Goal: Obtain resource: Obtain resource

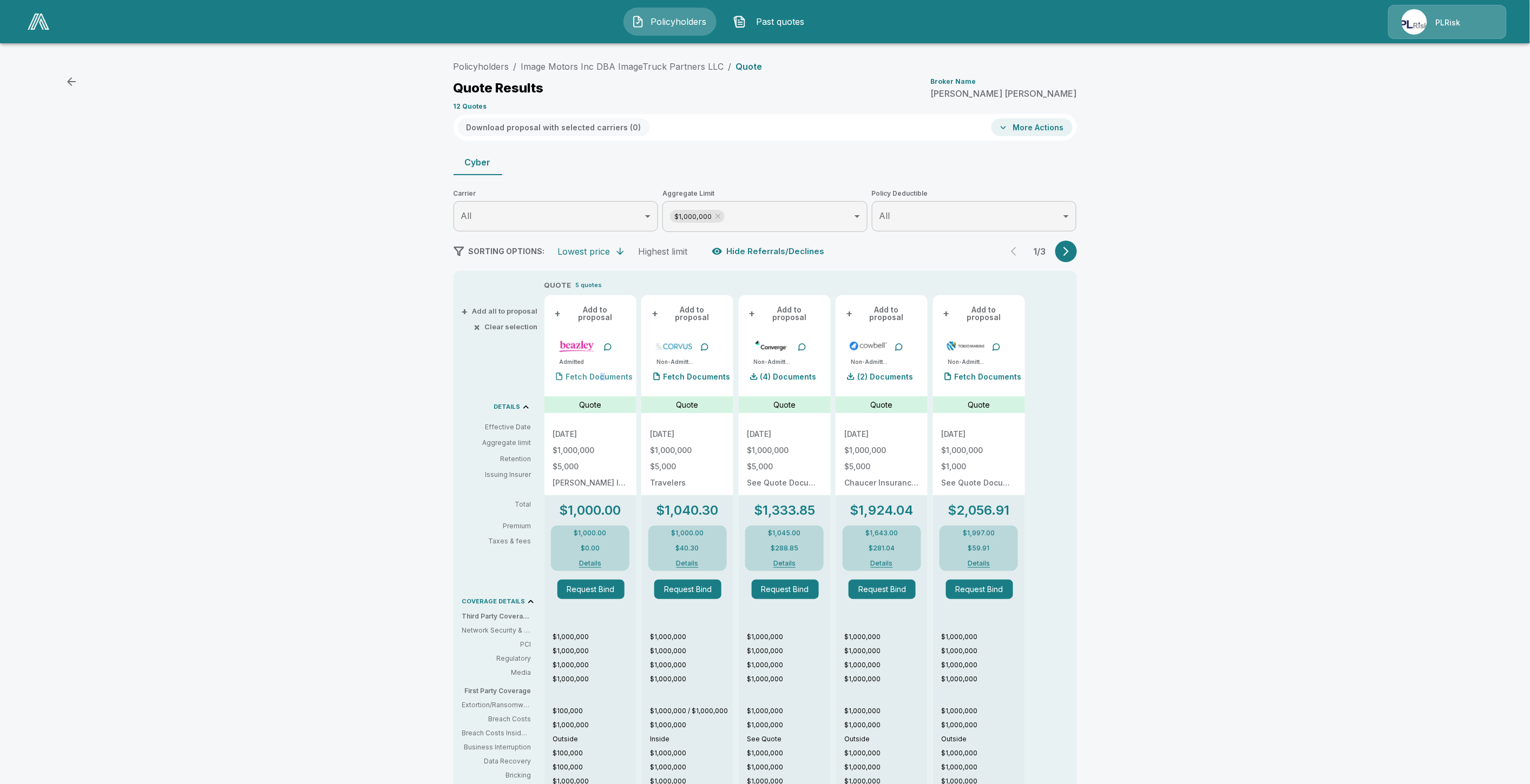
click at [605, 373] on p "Fetch Documents" at bounding box center [600, 377] width 67 height 8
click at [796, 373] on p "(4) Documents" at bounding box center [788, 377] width 57 height 8
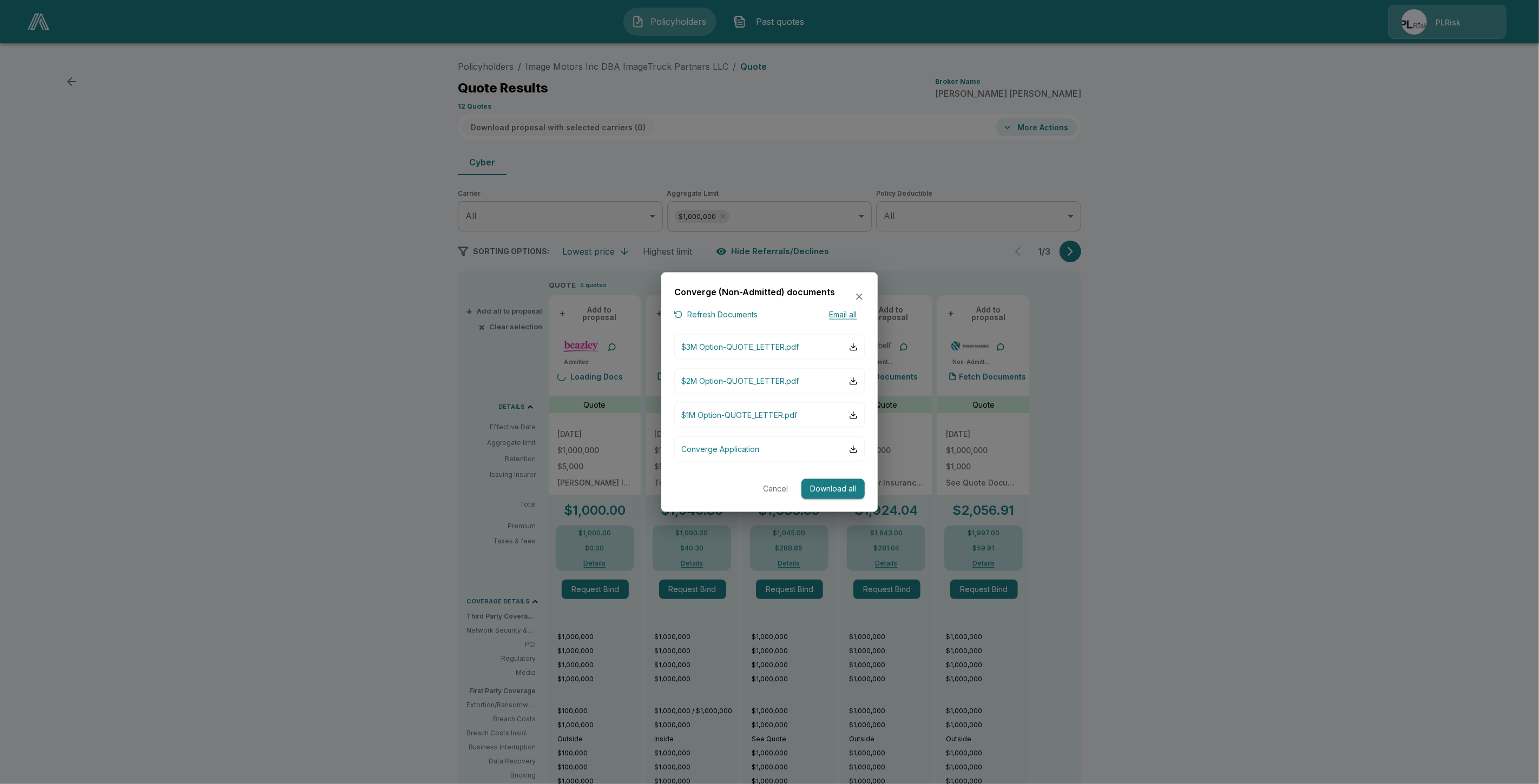
drag, startPoint x: 770, startPoint y: 351, endPoint x: 409, endPoint y: 377, distance: 361.9
click at [409, 377] on div "Converge (Non-Admitted) documents Refresh Documents Email all $3M Option-QUOTE_…" at bounding box center [769, 392] width 1539 height 784
click at [407, 375] on div at bounding box center [769, 392] width 1539 height 784
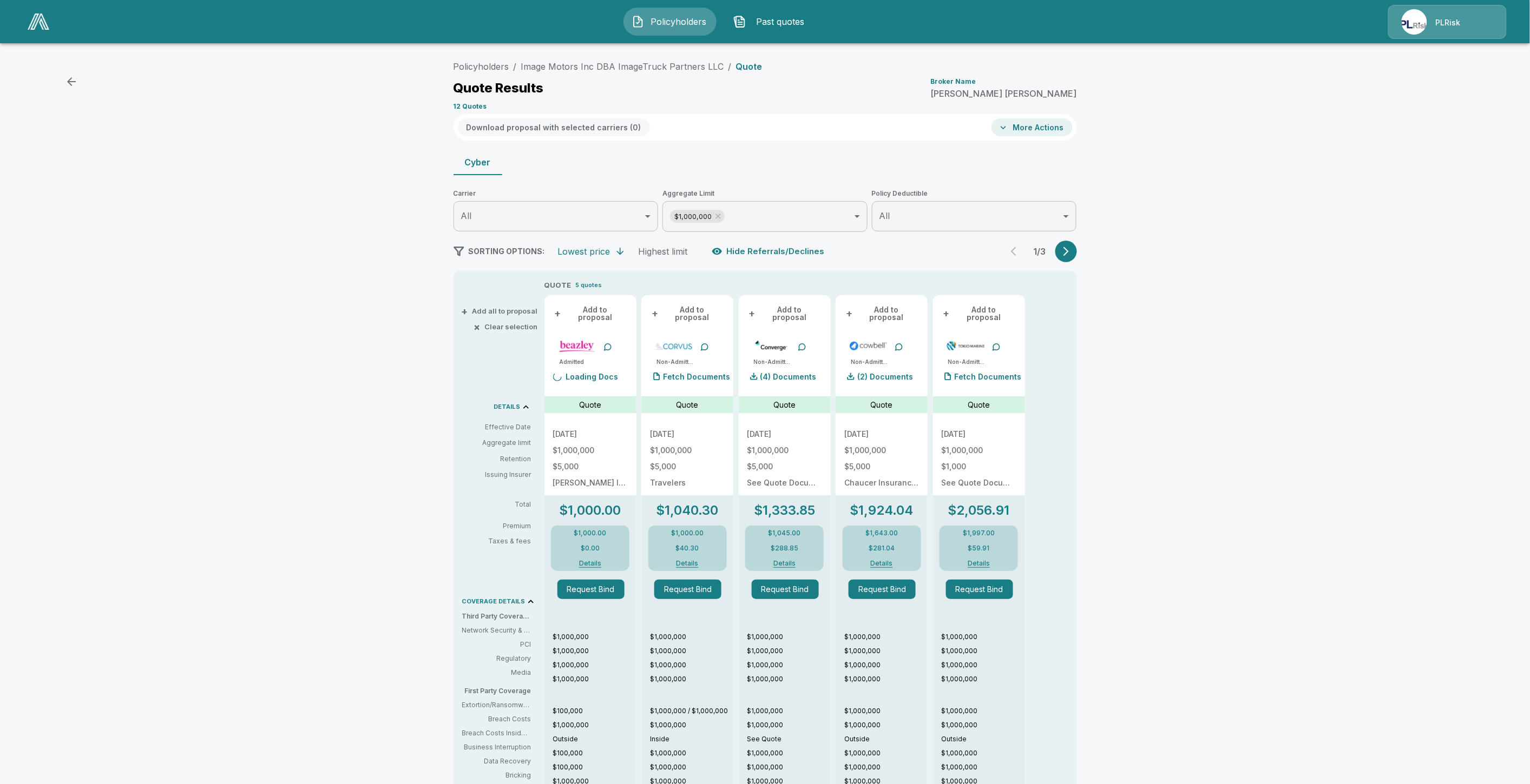
drag, startPoint x: 579, startPoint y: 311, endPoint x: 621, endPoint y: 309, distance: 42.0
click at [580, 311] on button "+ Add to proposal" at bounding box center [590, 314] width 75 height 19
click at [663, 313] on button "+ Add to proposal" at bounding box center [687, 314] width 75 height 19
click at [782, 307] on button "+ Add to proposal" at bounding box center [785, 314] width 75 height 19
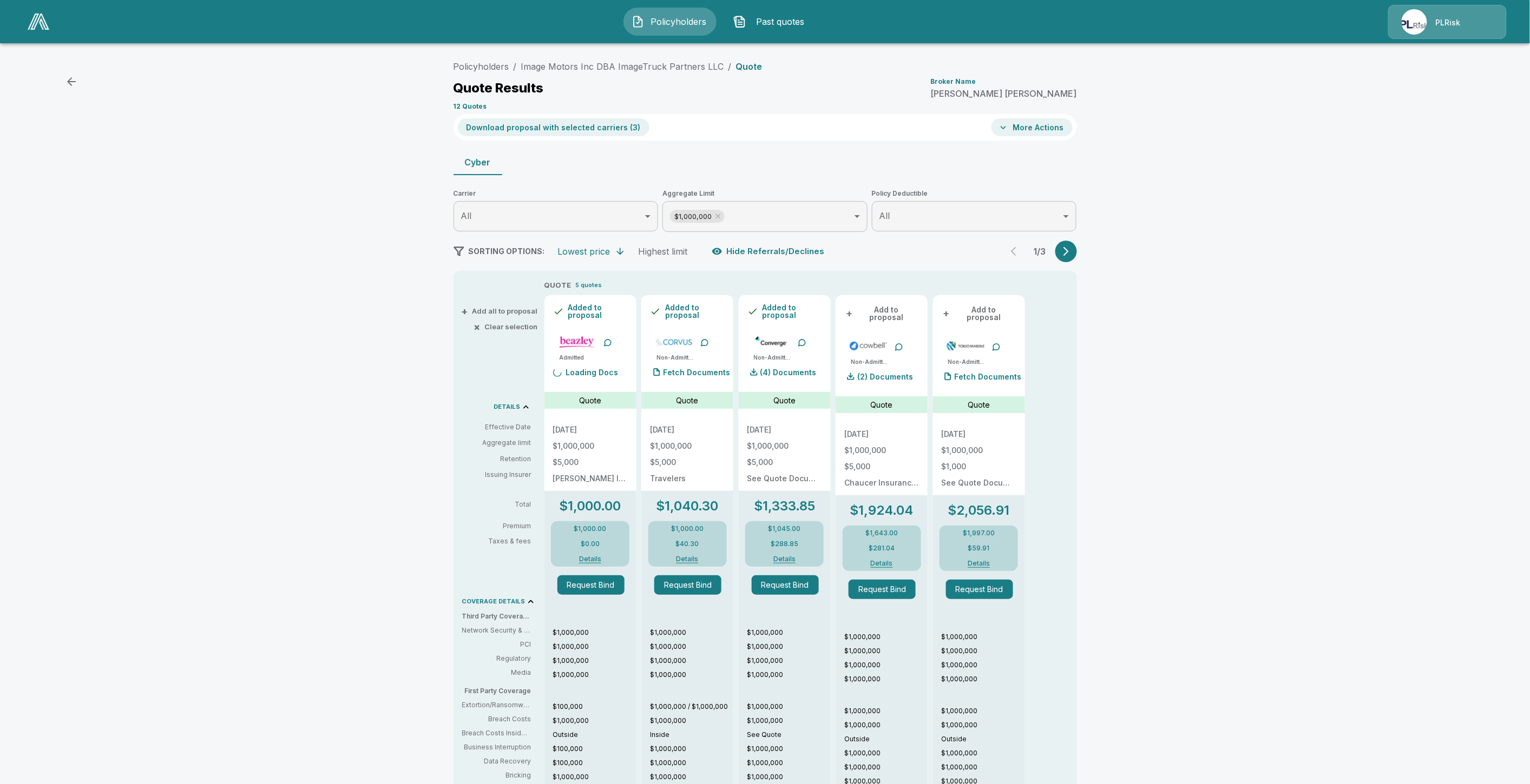
click at [511, 118] on button "Download proposal with selected carriers ( 3 )" at bounding box center [554, 127] width 192 height 18
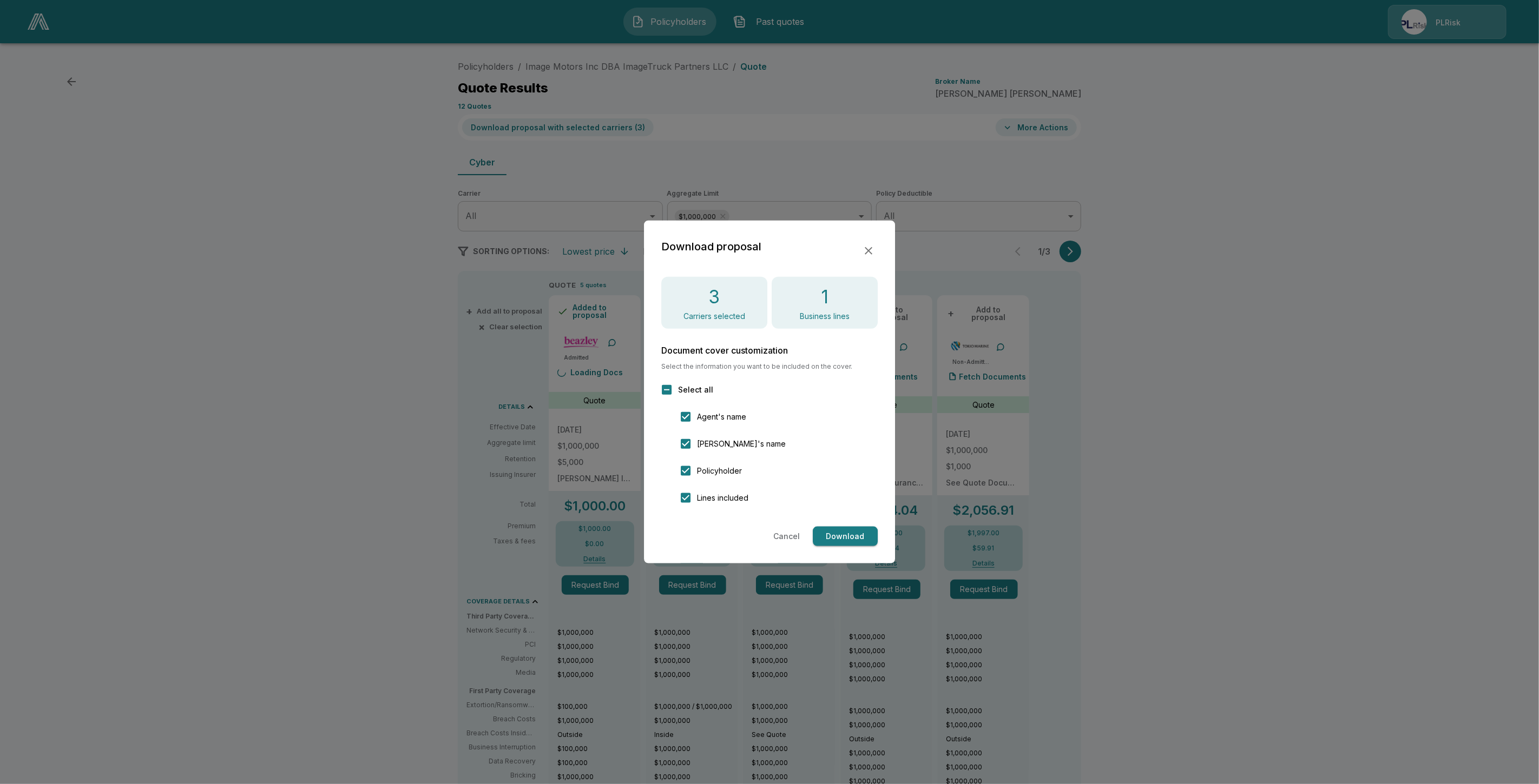
click at [857, 533] on button "Download" at bounding box center [846, 536] width 65 height 20
